Goal: Task Accomplishment & Management: Manage account settings

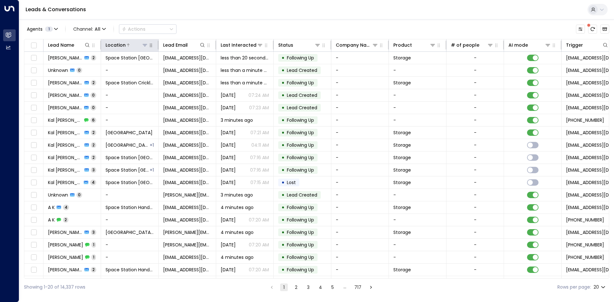
click at [147, 46] on icon at bounding box center [144, 45] width 5 height 5
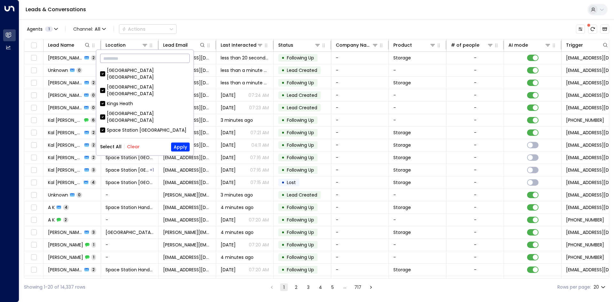
click at [132, 63] on input "text" at bounding box center [145, 58] width 90 height 12
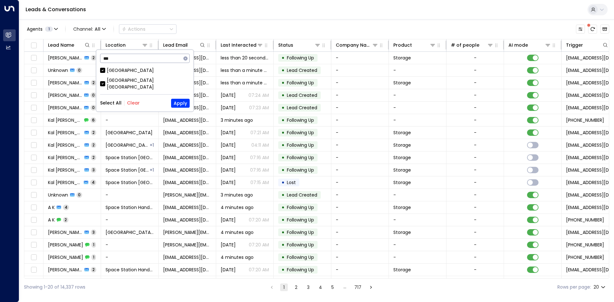
type input "***"
click at [116, 71] on div "Shrewsbury" at bounding box center [130, 70] width 47 height 7
click at [182, 99] on button "Apply" at bounding box center [180, 103] width 19 height 9
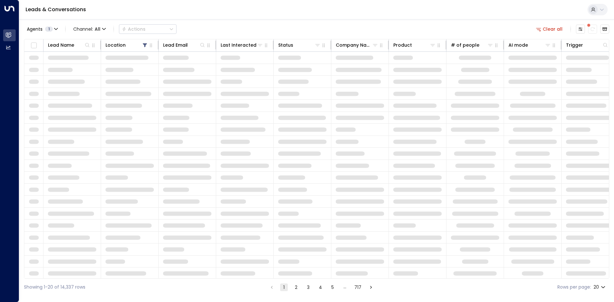
click at [252, 21] on div "Agents 1 Channel: All Actions Clear all Lead Name Location Lead Email Last Inte…" at bounding box center [316, 157] width 585 height 277
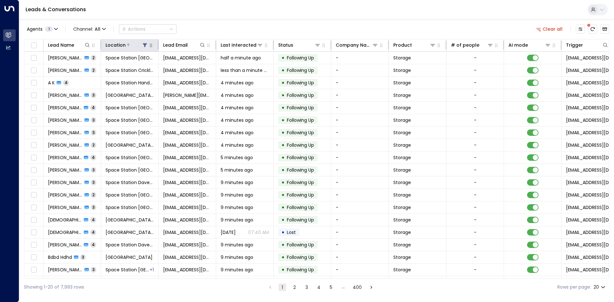
click at [145, 43] on icon at bounding box center [145, 45] width 4 height 4
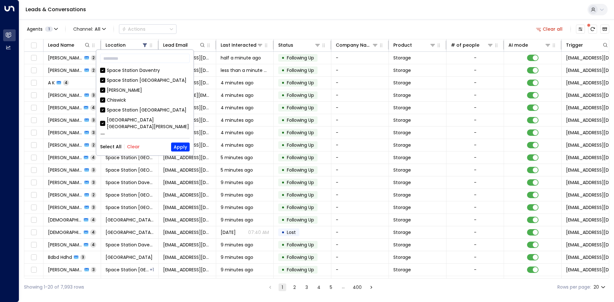
click at [127, 144] on button "Clear" at bounding box center [133, 146] width 13 height 5
click at [132, 61] on input "text" at bounding box center [145, 58] width 90 height 12
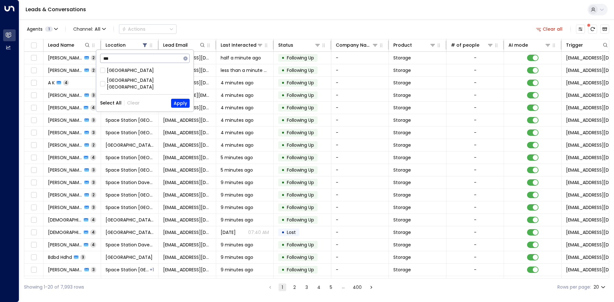
type input "***"
click at [131, 79] on div "Space Station Shrewsbury" at bounding box center [148, 83] width 83 height 13
click at [185, 100] on button "Apply" at bounding box center [180, 103] width 19 height 9
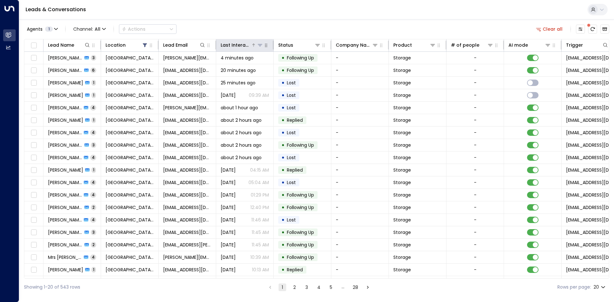
click at [230, 46] on div "Last Interacted" at bounding box center [236, 45] width 30 height 8
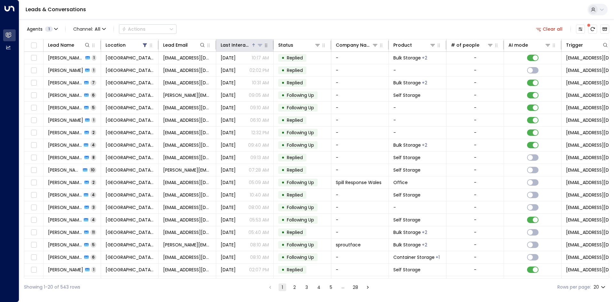
click at [230, 46] on div "Last Interacted" at bounding box center [236, 45] width 30 height 8
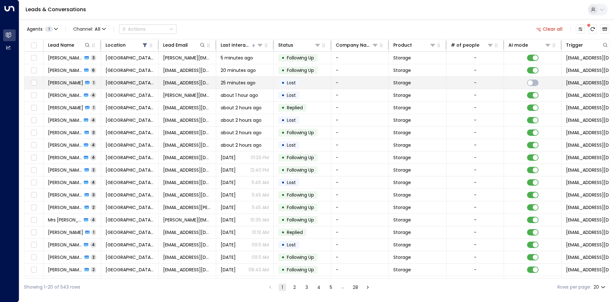
click at [147, 86] on td "Space Station Shrewsbury" at bounding box center [130, 83] width 58 height 12
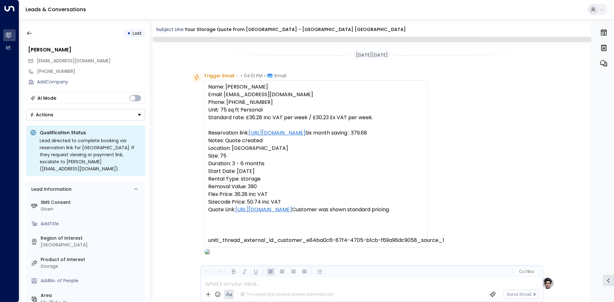
scroll to position [234, 0]
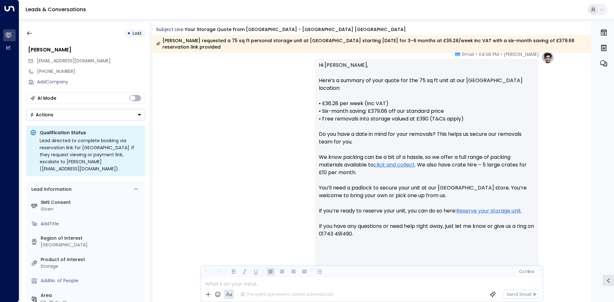
click at [35, 33] on div "• Lost" at bounding box center [85, 33] width 119 height 12
click at [33, 33] on button "button" at bounding box center [30, 33] width 12 height 12
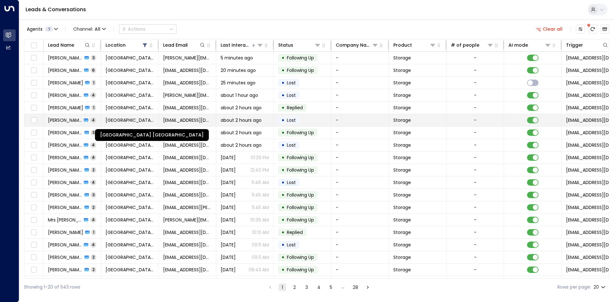
click at [107, 118] on span "Space Station Shrewsbury" at bounding box center [130, 120] width 48 height 6
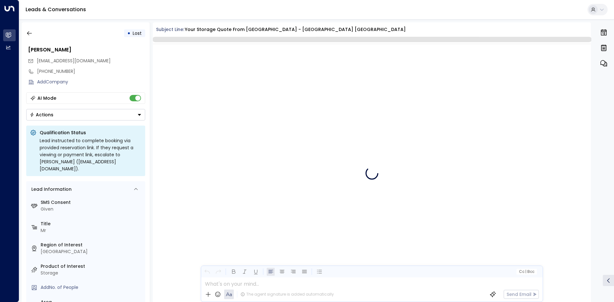
scroll to position [1346, 0]
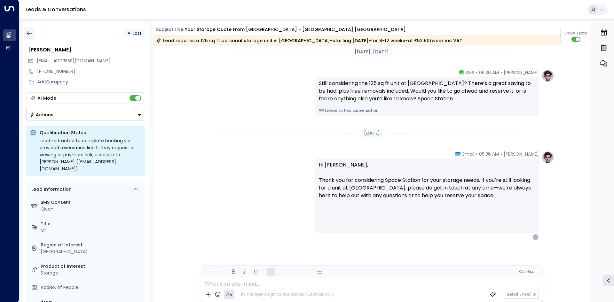
click at [33, 35] on button "button" at bounding box center [30, 33] width 12 height 12
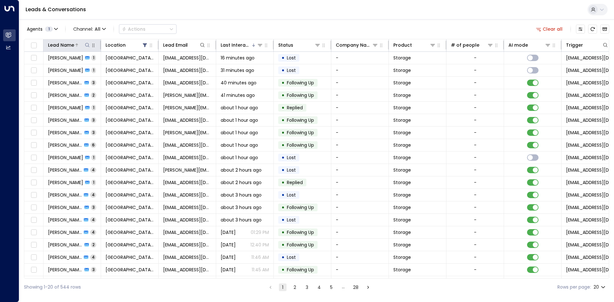
click at [88, 48] on button at bounding box center [87, 45] width 6 height 6
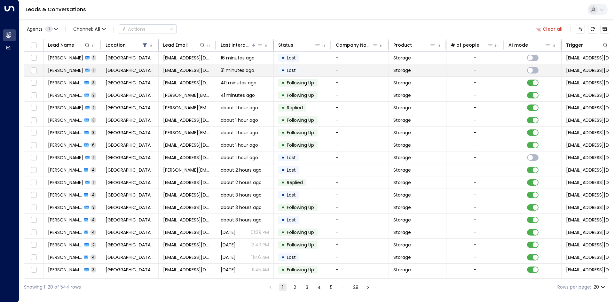
click at [204, 69] on span "[EMAIL_ADDRESS][DOMAIN_NAME]" at bounding box center [187, 70] width 48 height 6
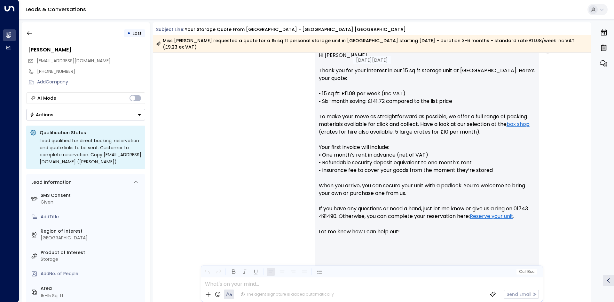
scroll to position [276, 0]
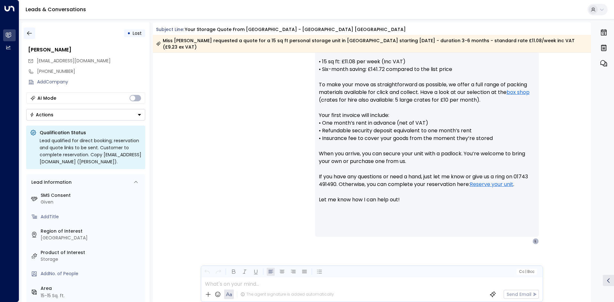
click at [24, 32] on button "button" at bounding box center [30, 33] width 12 height 12
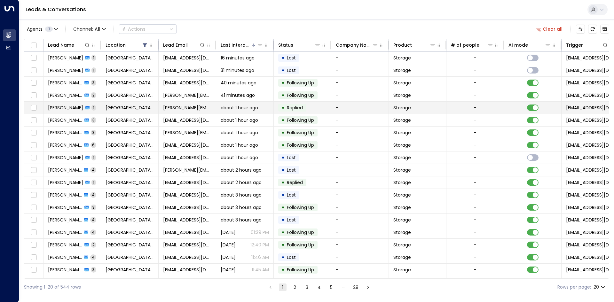
click at [88, 111] on td "Mrs Maria Hiou 1" at bounding box center [72, 108] width 58 height 12
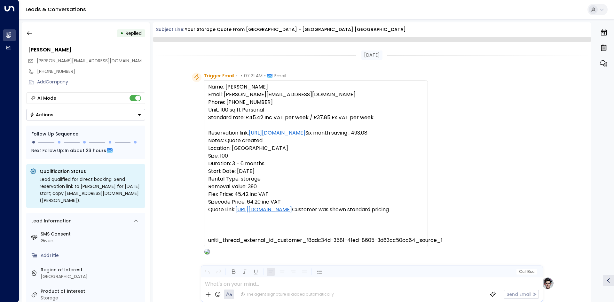
scroll to position [297, 0]
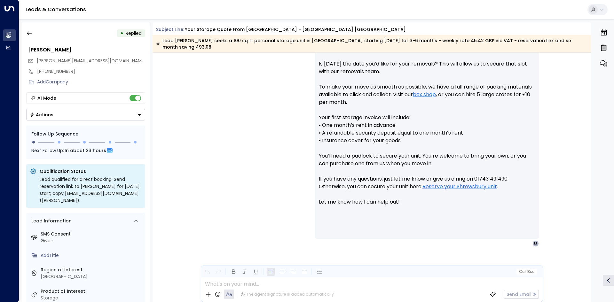
click at [80, 112] on button "Actions" at bounding box center [85, 115] width 119 height 12
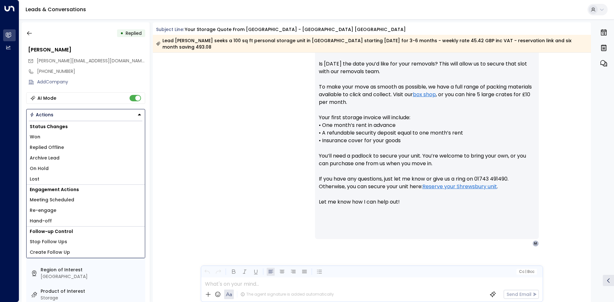
click at [61, 149] on span "Replied Offline" at bounding box center [47, 147] width 34 height 7
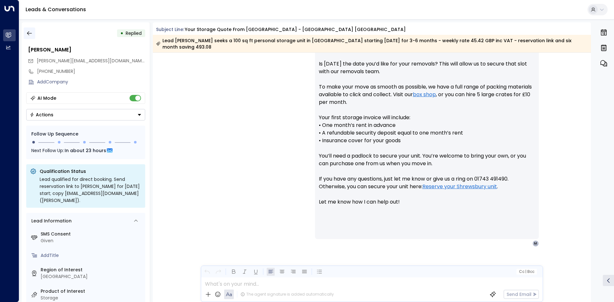
click at [28, 33] on icon "button" at bounding box center [29, 33] width 5 height 4
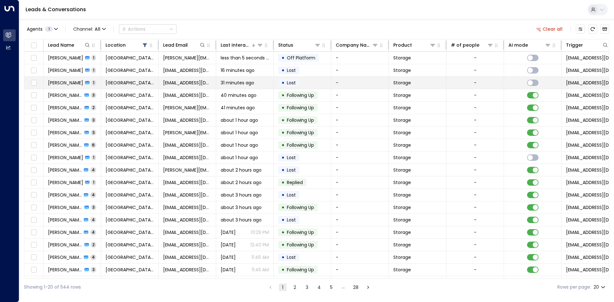
click at [305, 82] on td "• Lost" at bounding box center [303, 83] width 58 height 12
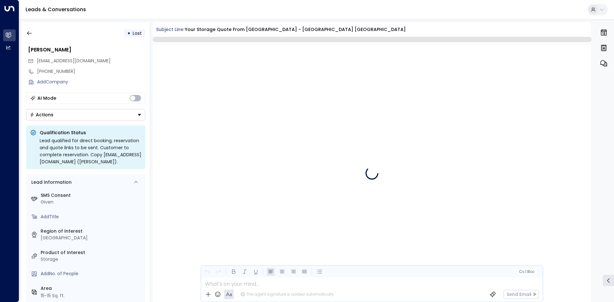
scroll to position [234, 0]
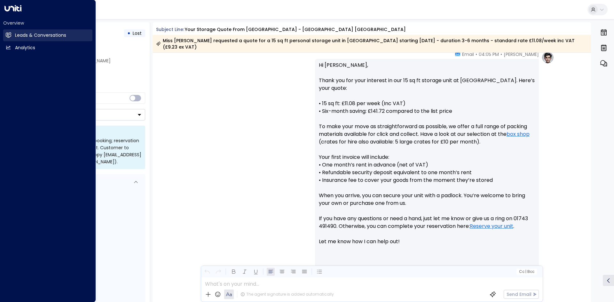
click at [7, 38] on icon at bounding box center [8, 34] width 5 height 5
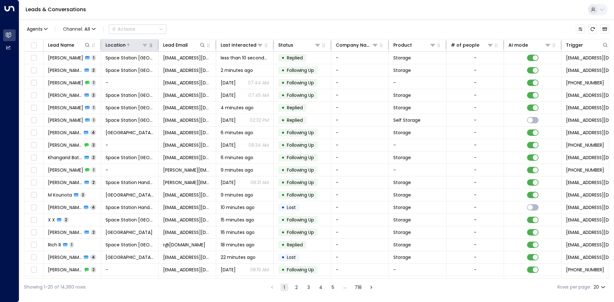
click at [145, 45] on icon at bounding box center [145, 45] width 4 height 2
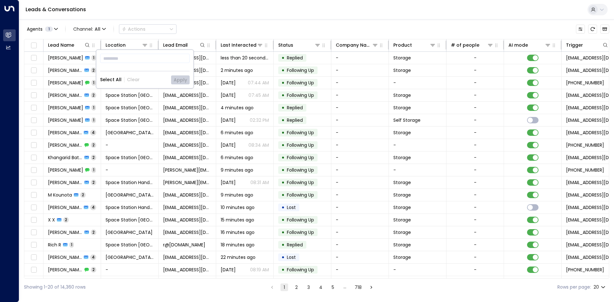
click at [160, 66] on div "​ Select All Clear Apply" at bounding box center [144, 69] width 97 height 38
click at [160, 63] on input "text" at bounding box center [145, 58] width 90 height 12
click at [145, 46] on icon at bounding box center [144, 45] width 5 height 5
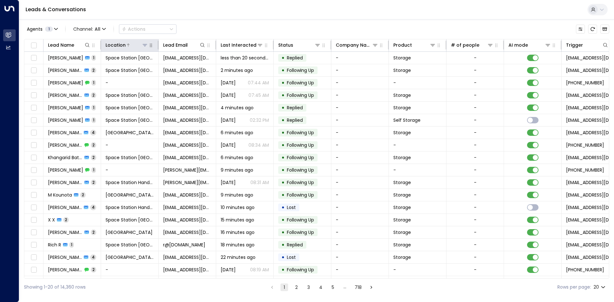
click at [146, 46] on icon at bounding box center [144, 45] width 5 height 5
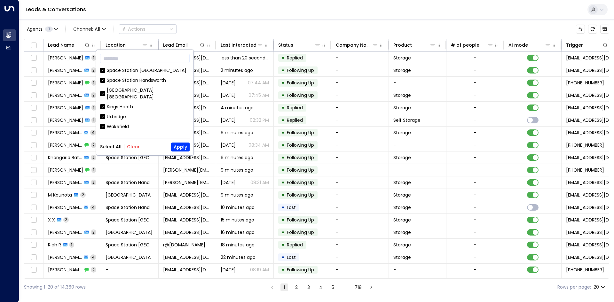
click at [135, 145] on button "Clear" at bounding box center [133, 146] width 13 height 5
click at [121, 56] on input "text" at bounding box center [145, 58] width 90 height 12
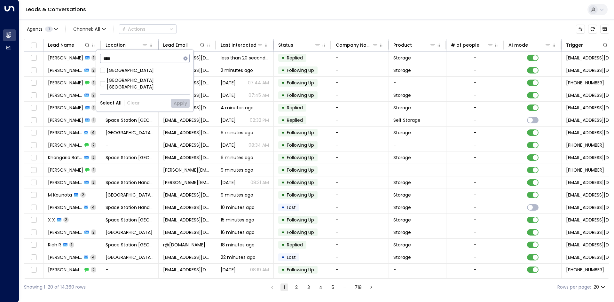
type input "****"
click at [129, 78] on div "Space Station Shrewsbury" at bounding box center [148, 83] width 83 height 13
click at [182, 99] on button "Apply" at bounding box center [180, 103] width 19 height 9
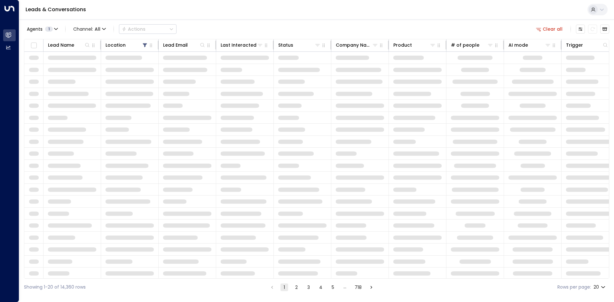
click at [262, 21] on div "Agents 1 Channel: All Actions Clear all Lead Name Location Lead Email Last Inte…" at bounding box center [316, 157] width 585 height 277
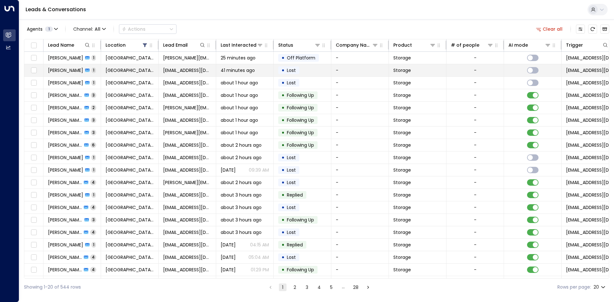
click at [262, 74] on td "41 minutes ago" at bounding box center [245, 70] width 58 height 12
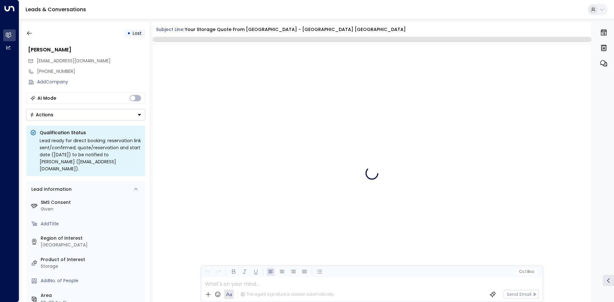
scroll to position [312, 0]
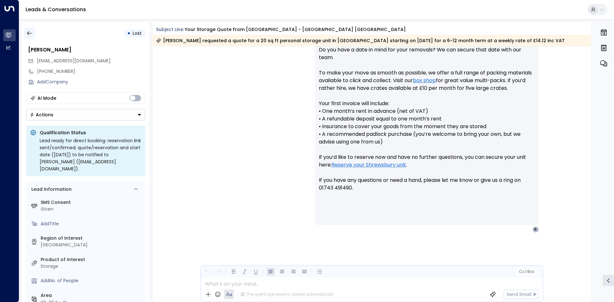
click at [30, 38] on button "button" at bounding box center [30, 33] width 12 height 12
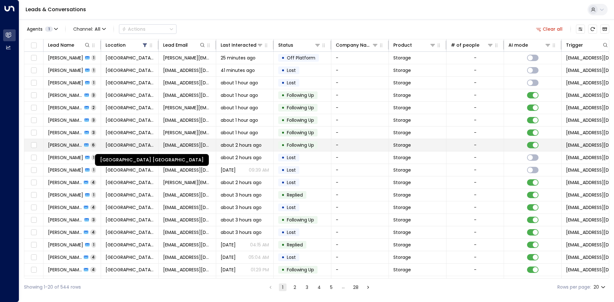
click at [128, 145] on span "Space Station Shrewsbury" at bounding box center [130, 145] width 48 height 6
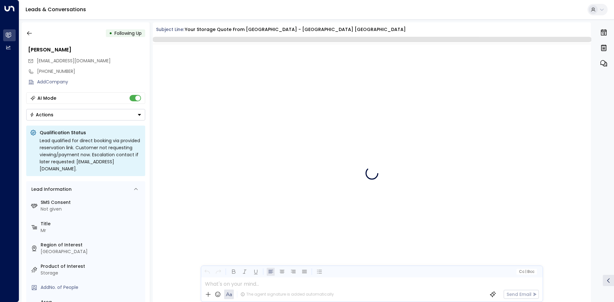
scroll to position [1429, 0]
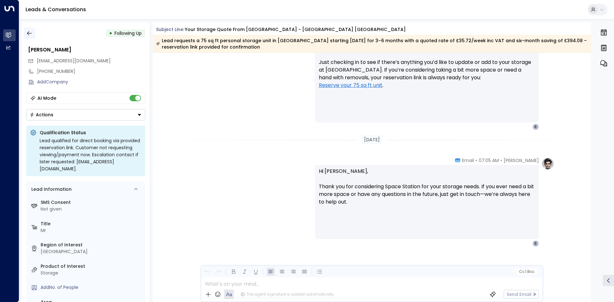
click at [27, 32] on icon "button" at bounding box center [29, 33] width 6 height 6
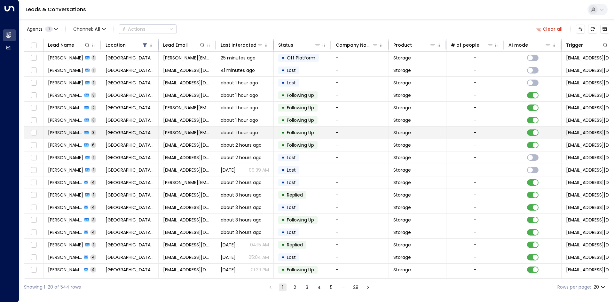
click at [100, 134] on td "Rebekah Mansfield 3" at bounding box center [72, 133] width 58 height 12
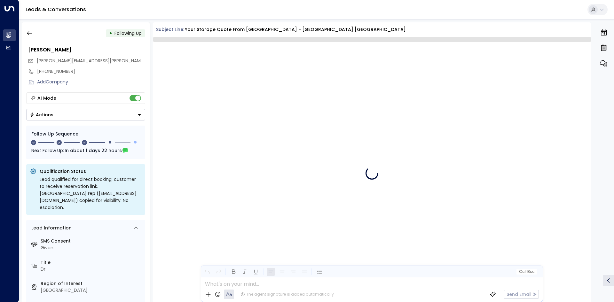
scroll to position [712, 0]
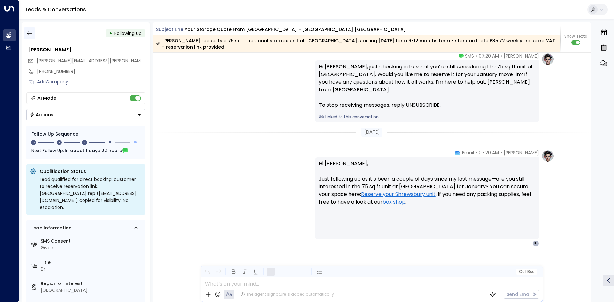
click at [35, 37] on button "button" at bounding box center [30, 33] width 12 height 12
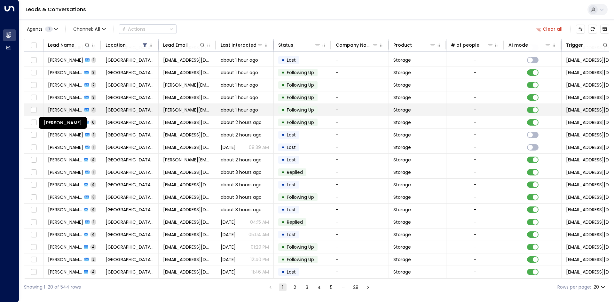
scroll to position [25, 0]
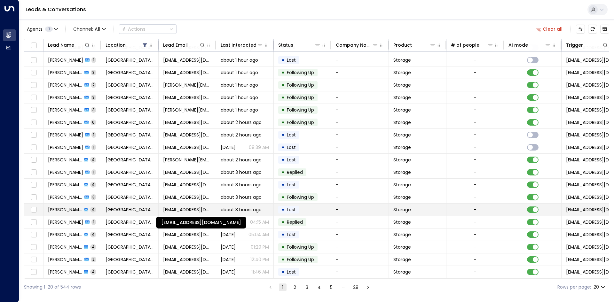
click at [175, 209] on span "linziee19@hotmail.com" at bounding box center [187, 210] width 48 height 6
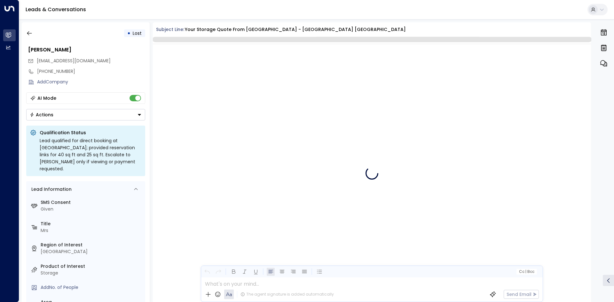
scroll to position [1911, 0]
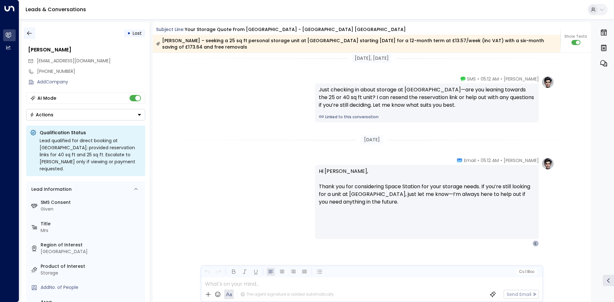
click at [29, 32] on icon "button" at bounding box center [29, 33] width 6 height 6
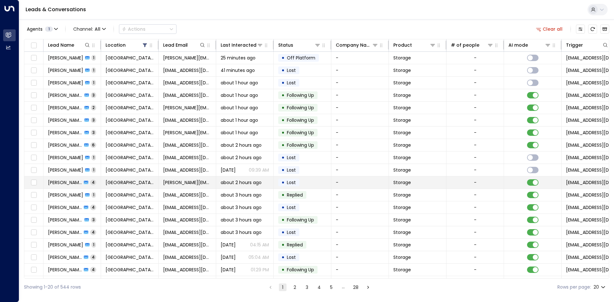
click at [161, 187] on td "ian.price@zen.co.uk" at bounding box center [188, 182] width 58 height 12
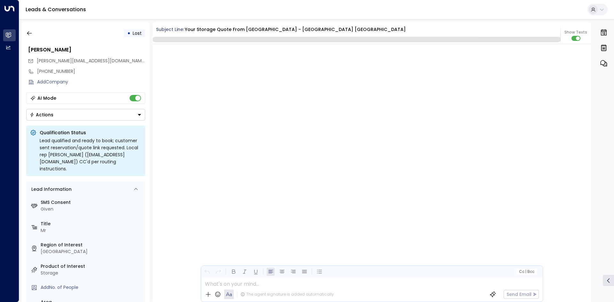
scroll to position [1323, 0]
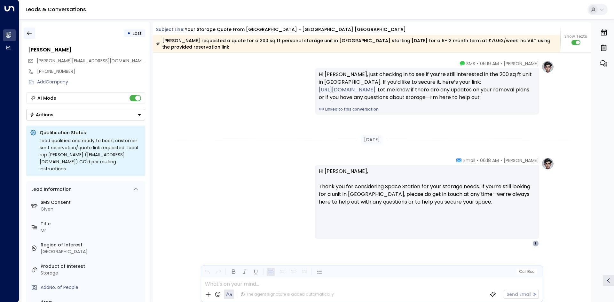
click at [28, 33] on icon "button" at bounding box center [29, 33] width 6 height 6
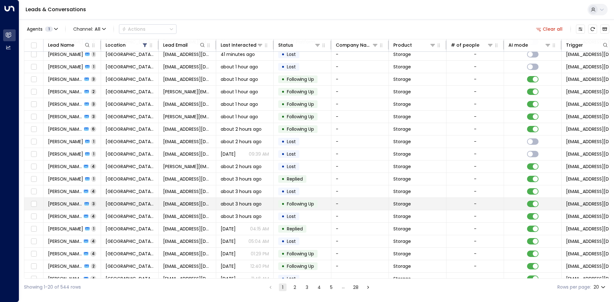
scroll to position [25, 0]
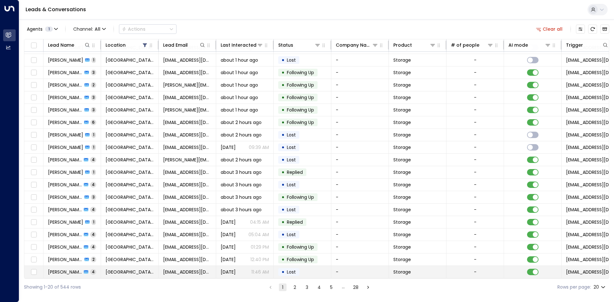
click at [78, 270] on td "Ann Jo 4" at bounding box center [72, 272] width 58 height 12
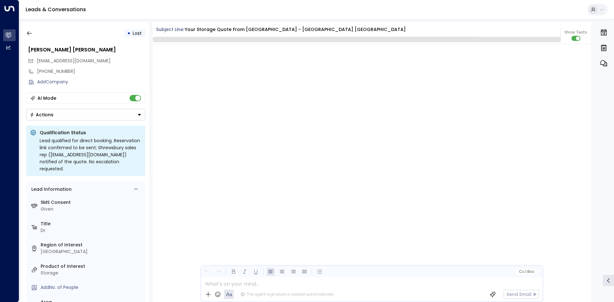
scroll to position [1346, 0]
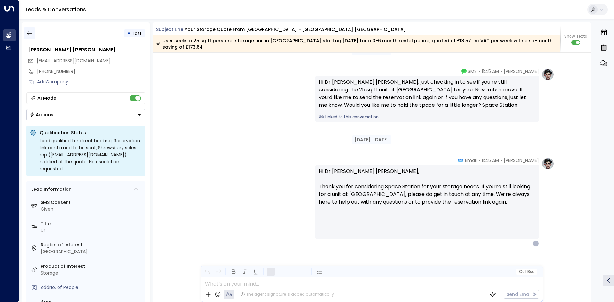
click at [31, 32] on icon "button" at bounding box center [29, 33] width 6 height 6
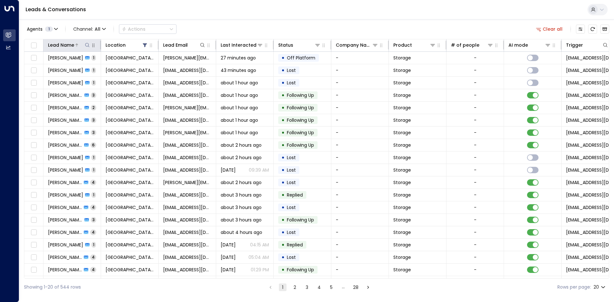
click at [89, 45] on icon at bounding box center [87, 45] width 4 height 4
type input "******"
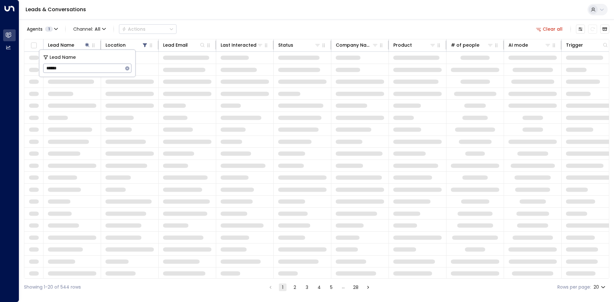
click at [367, 21] on div "Agents 1 Channel: All Actions Clear all Lead Name Location Lead Email Last Inte…" at bounding box center [316, 157] width 585 height 277
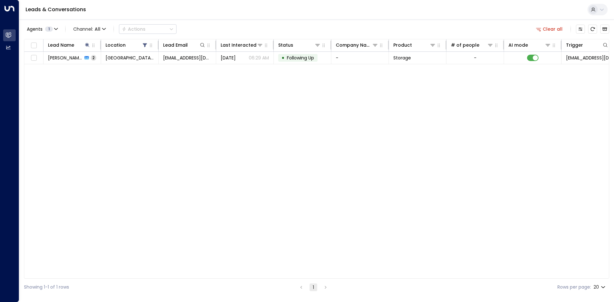
click at [258, 69] on div "Lead Name Location Lead Email Last Interacted Status Company Name Product # of …" at bounding box center [316, 159] width 585 height 240
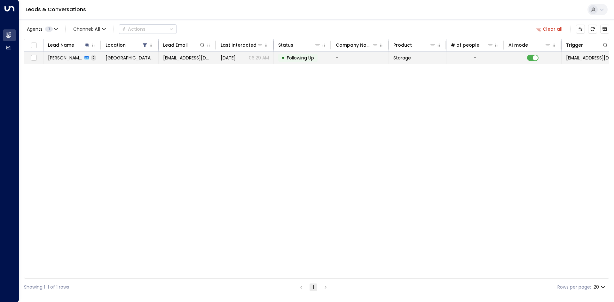
click at [260, 59] on p "06:29 AM" at bounding box center [259, 58] width 20 height 6
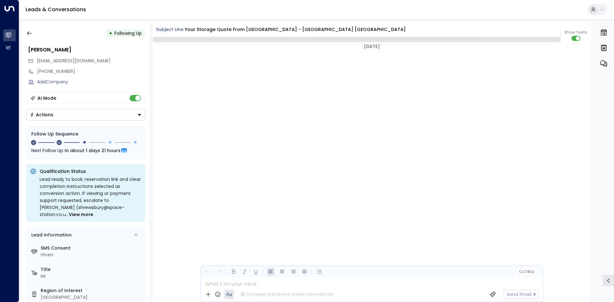
scroll to position [541, 0]
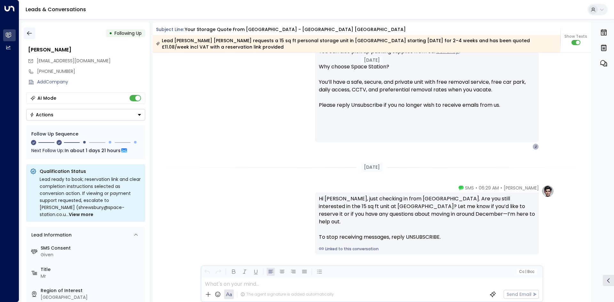
click at [29, 32] on icon "button" at bounding box center [29, 33] width 6 height 6
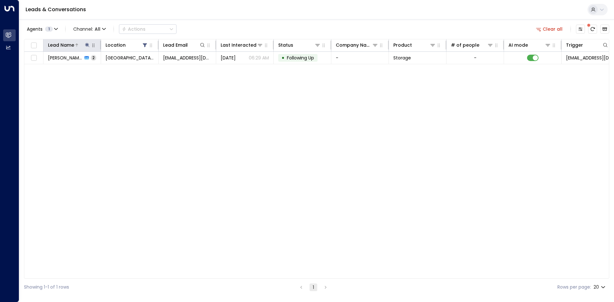
click at [85, 46] on icon at bounding box center [87, 45] width 5 height 5
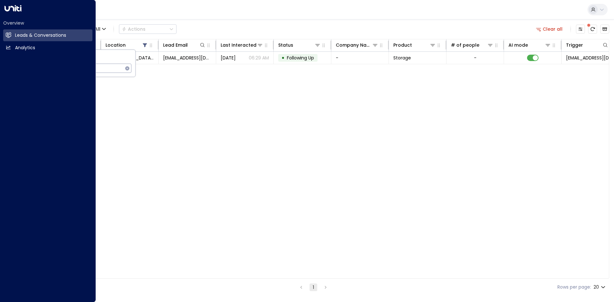
drag, startPoint x: 85, startPoint y: 69, endPoint x: 0, endPoint y: 57, distance: 85.6
click at [0, 57] on body "Overview Leads & Conversations Leads & Conversations Analytics Analytics Leads …" at bounding box center [307, 148] width 614 height 296
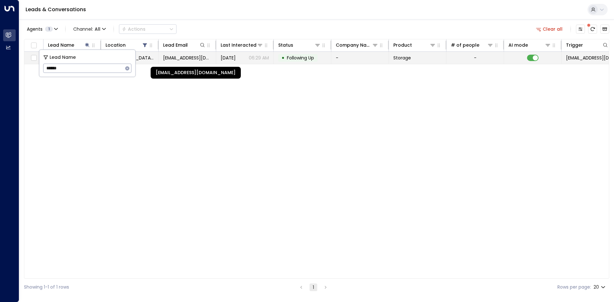
type input "******"
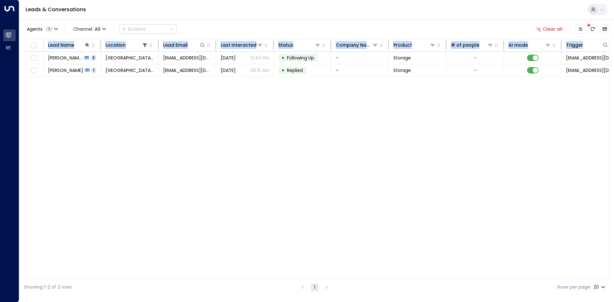
drag, startPoint x: 254, startPoint y: 159, endPoint x: 307, endPoint y: 20, distance: 148.5
click at [307, 20] on div "Agents 1 Channel: All Actions Clear all Lead Name Location Lead Email Last Inte…" at bounding box center [316, 157] width 585 height 277
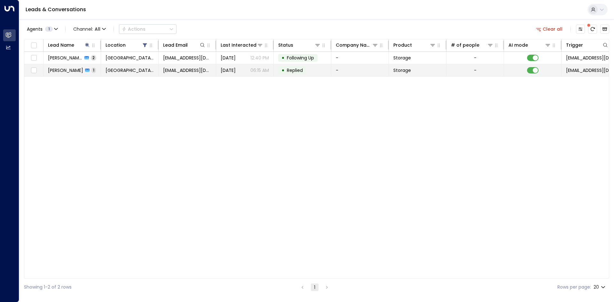
click at [290, 76] on tr "Frank Turner 1 Space Station Shrewsbury frankieturns@gmail.com Sep 30, 2025 06:…" at bounding box center [379, 70] width 710 height 12
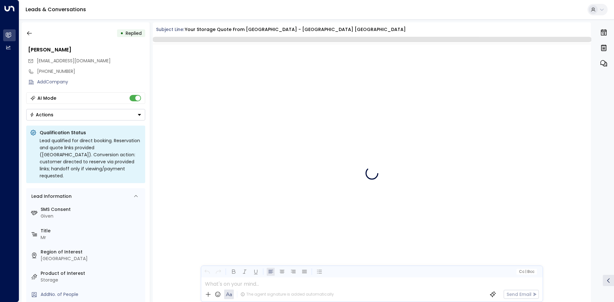
scroll to position [305, 0]
